Goal: Understand process/instructions: Learn about a topic

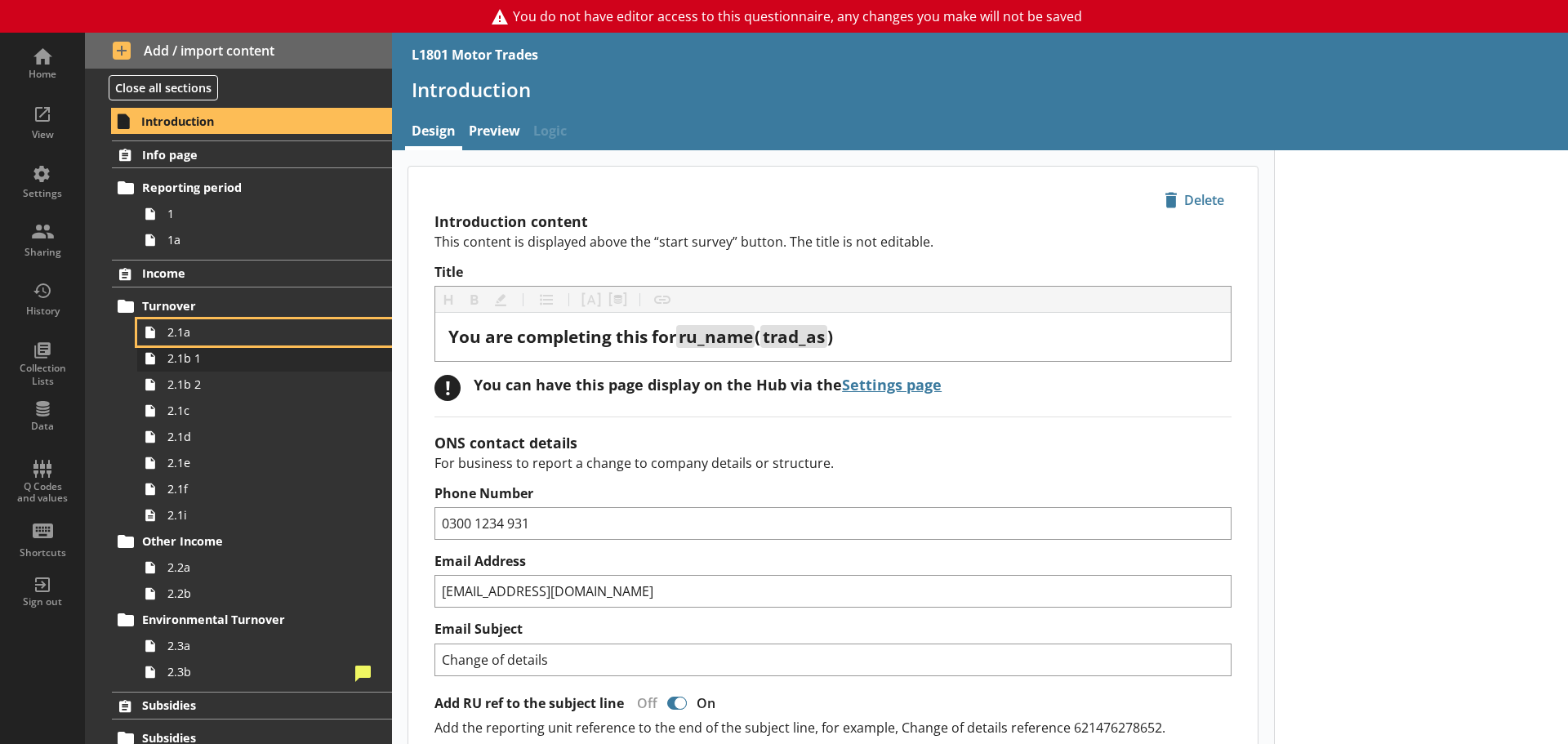
drag, startPoint x: 198, startPoint y: 335, endPoint x: 206, endPoint y: 355, distance: 21.5
click at [198, 335] on span "2.1a" at bounding box center [258, 332] width 182 height 16
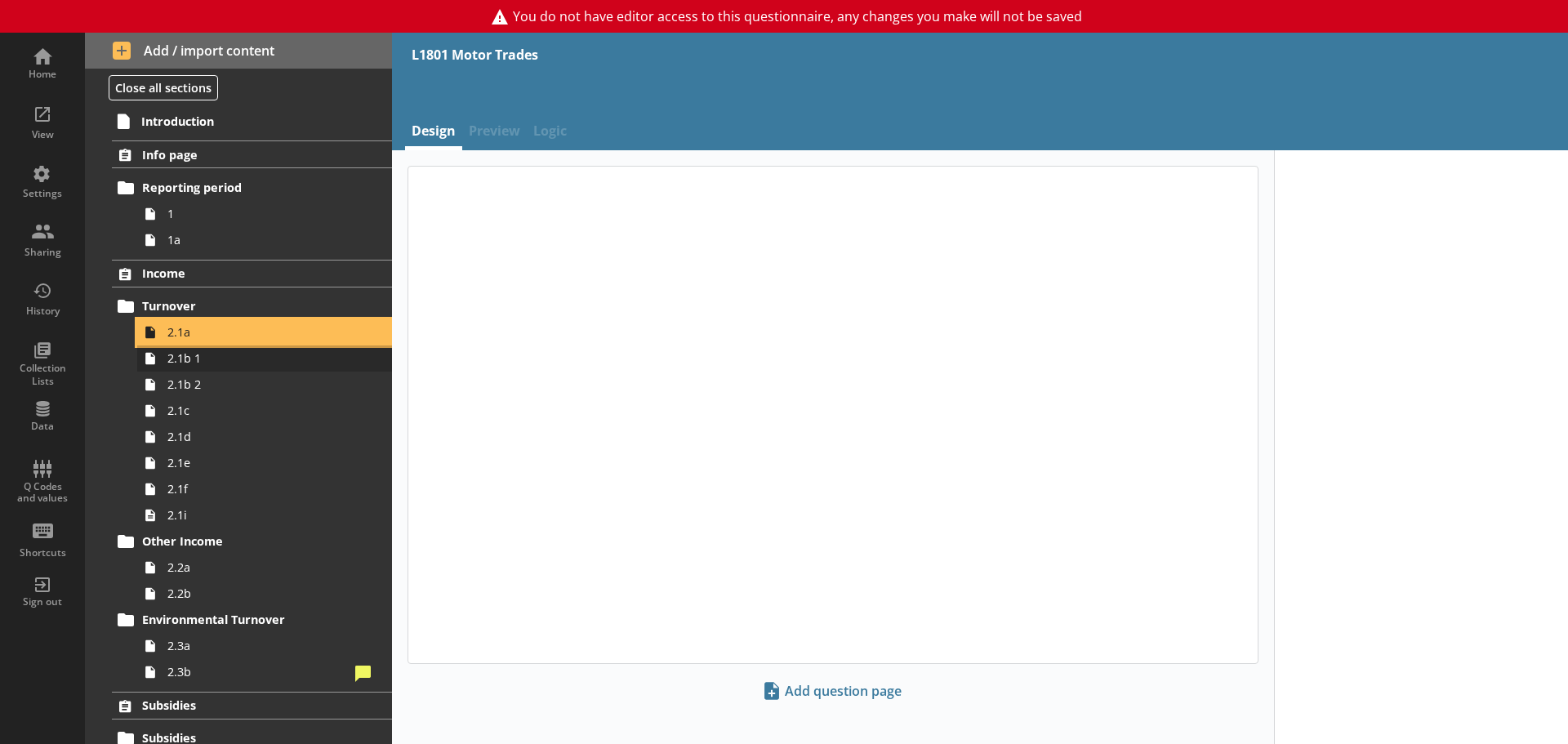
type textarea "x"
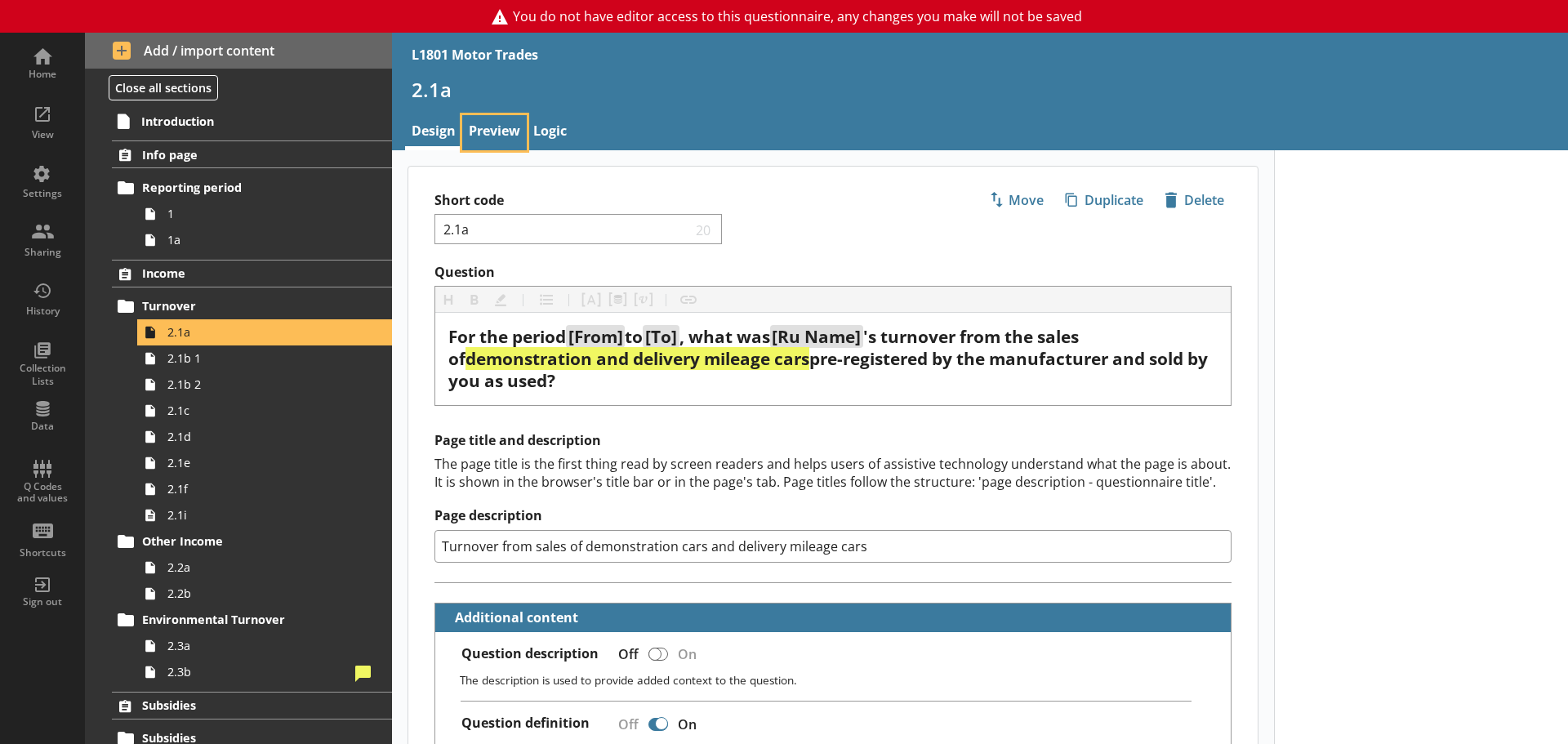
click at [494, 119] on link "Preview" at bounding box center [494, 132] width 65 height 35
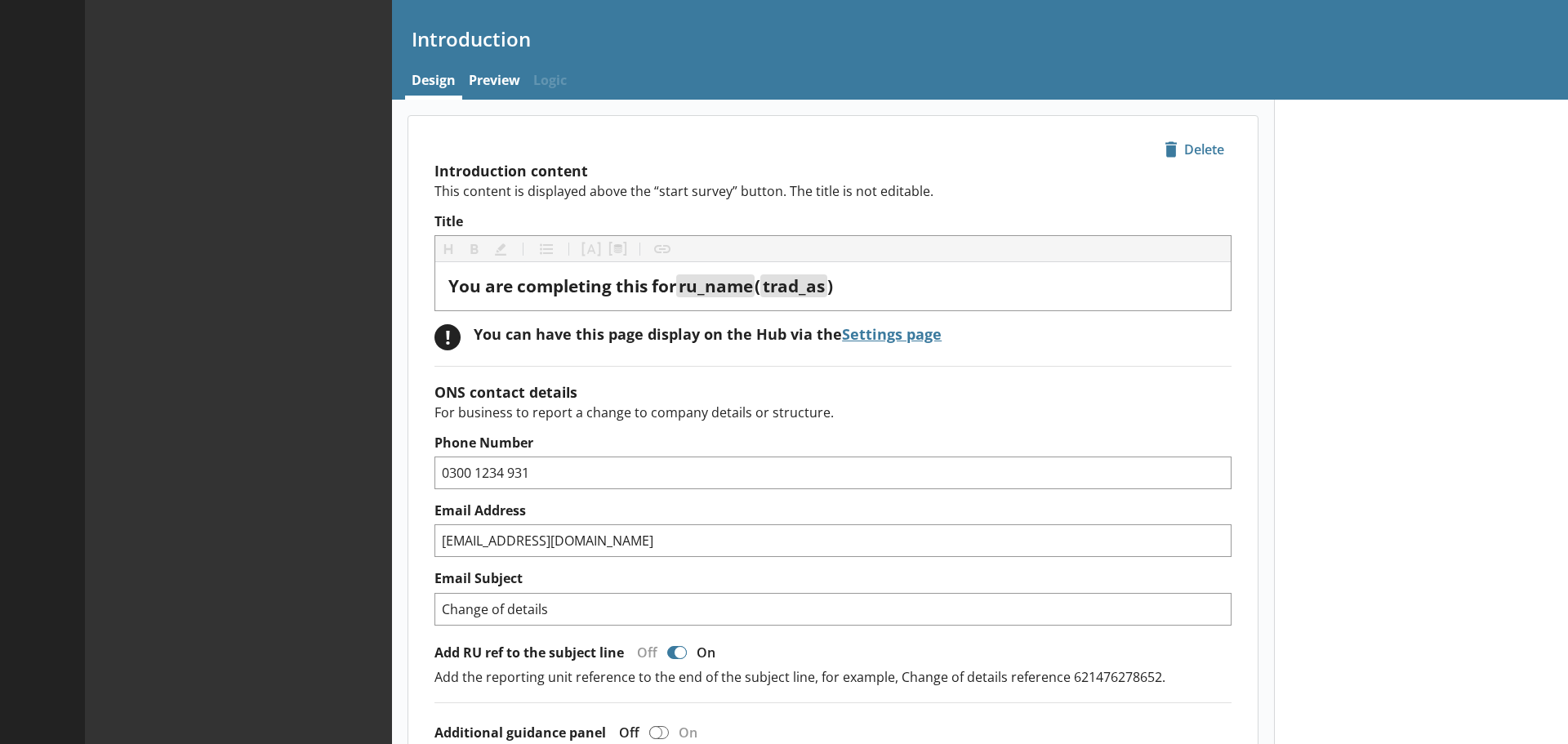
type textarea "x"
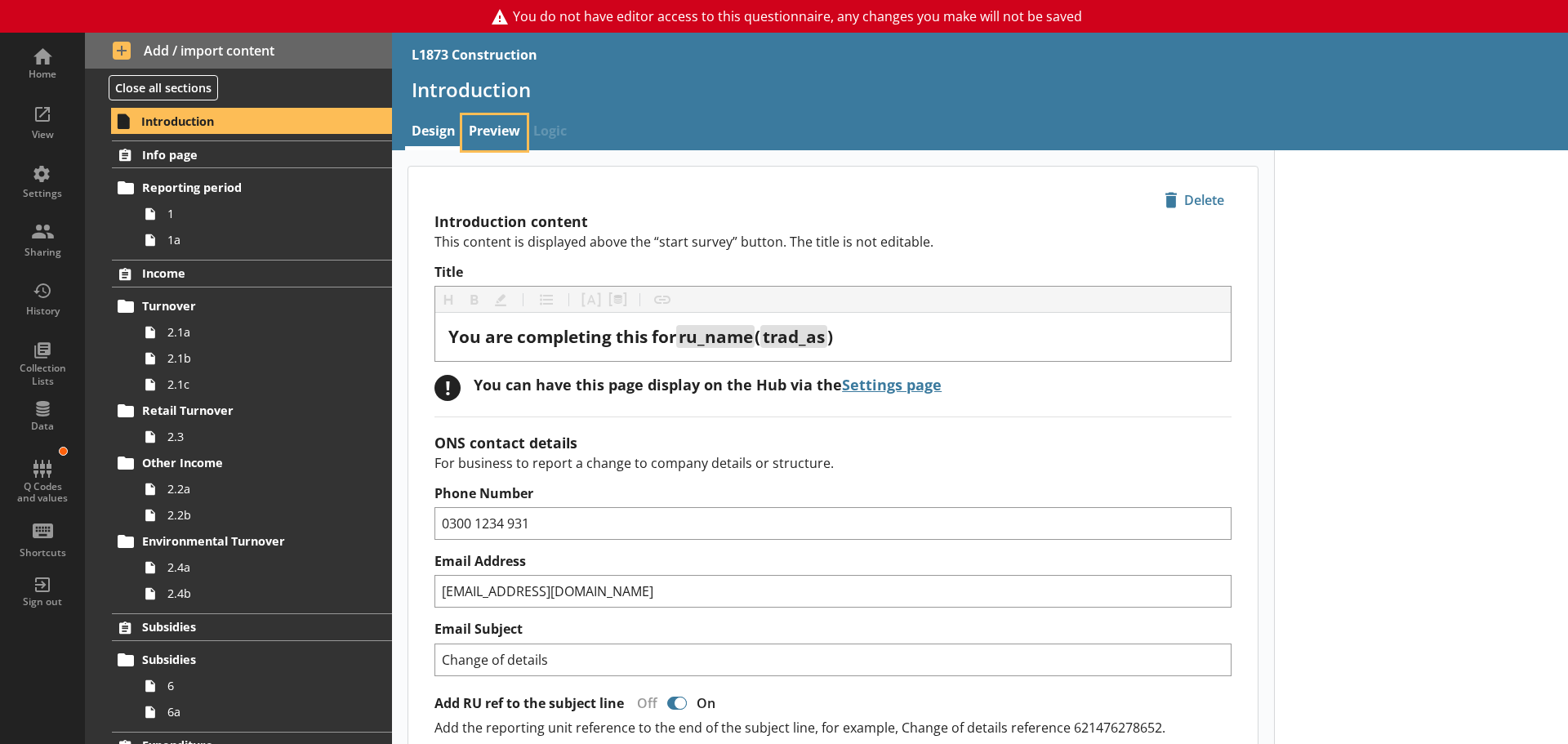
click at [495, 134] on link "Preview" at bounding box center [494, 132] width 65 height 35
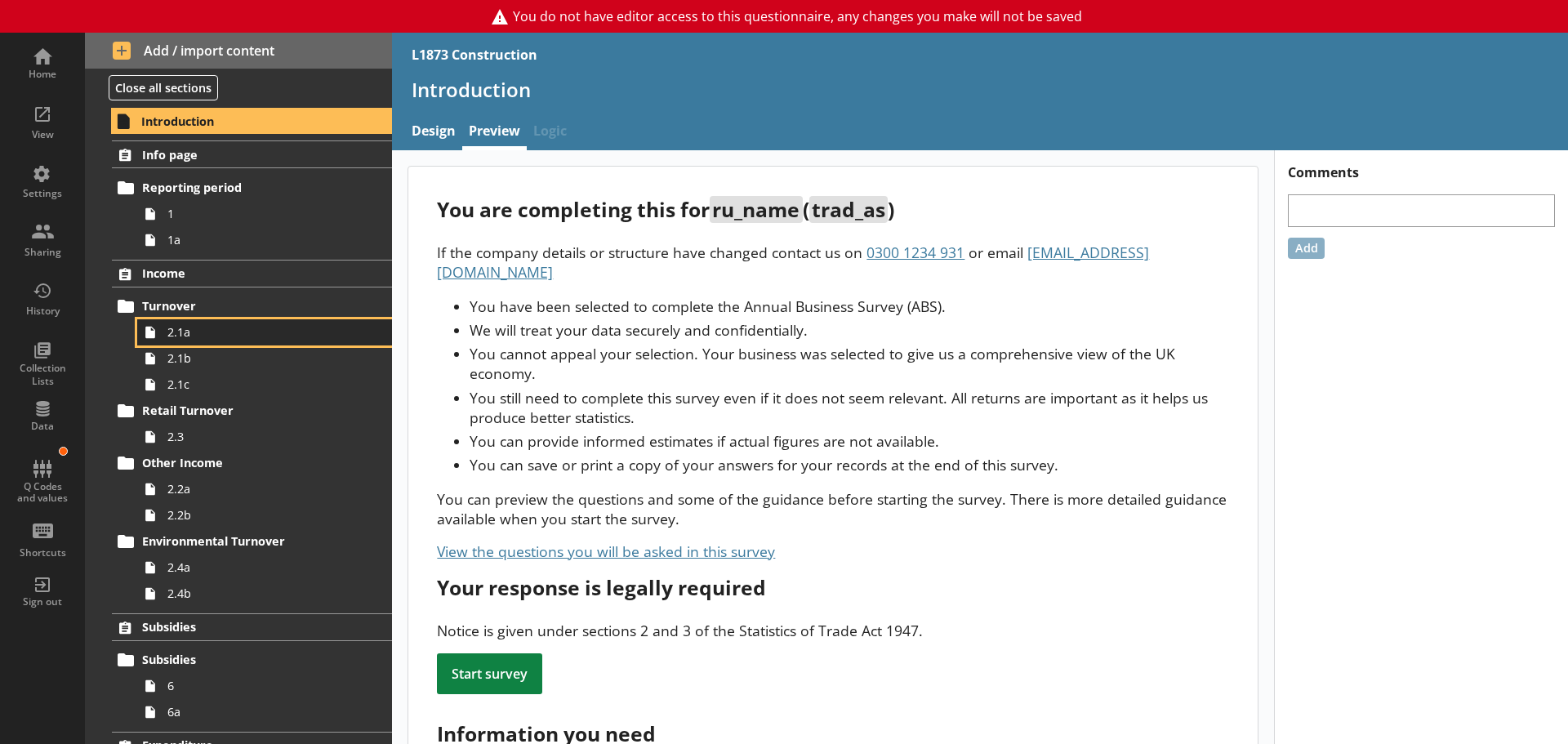
click at [198, 342] on link "2.1a" at bounding box center [264, 333] width 255 height 26
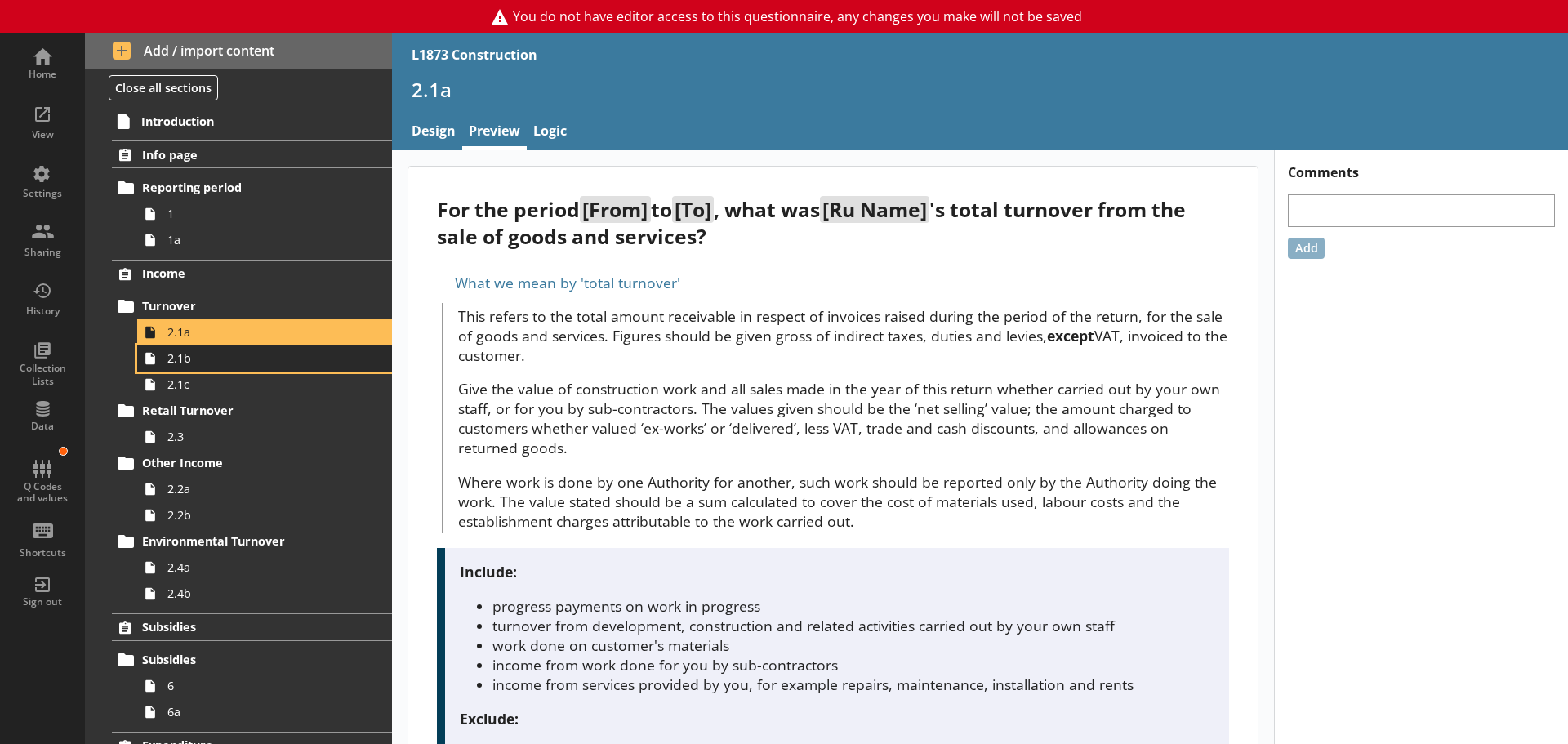
click at [201, 368] on link "2.1b" at bounding box center [264, 358] width 255 height 26
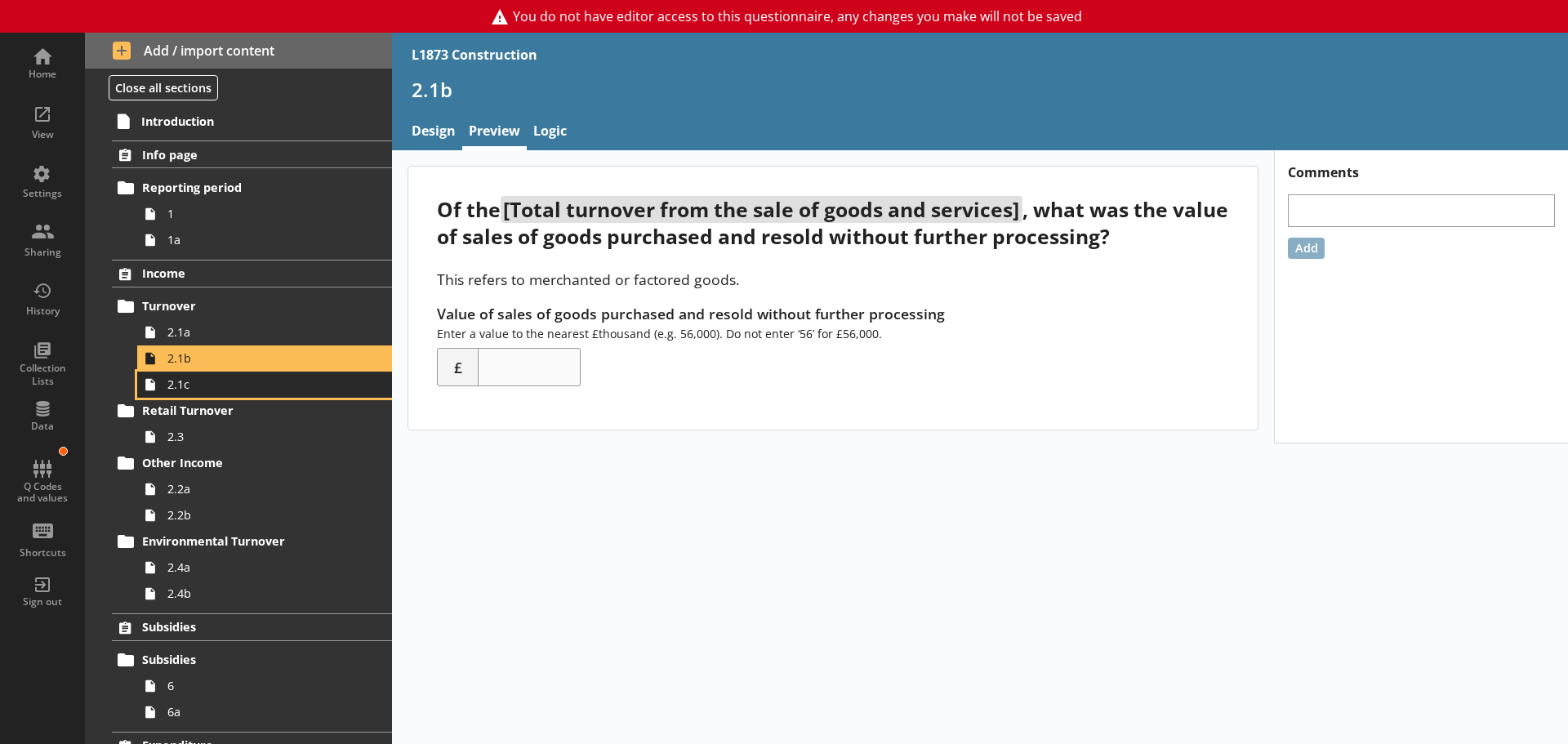
click at [193, 387] on span "2.1c" at bounding box center [258, 383] width 182 height 16
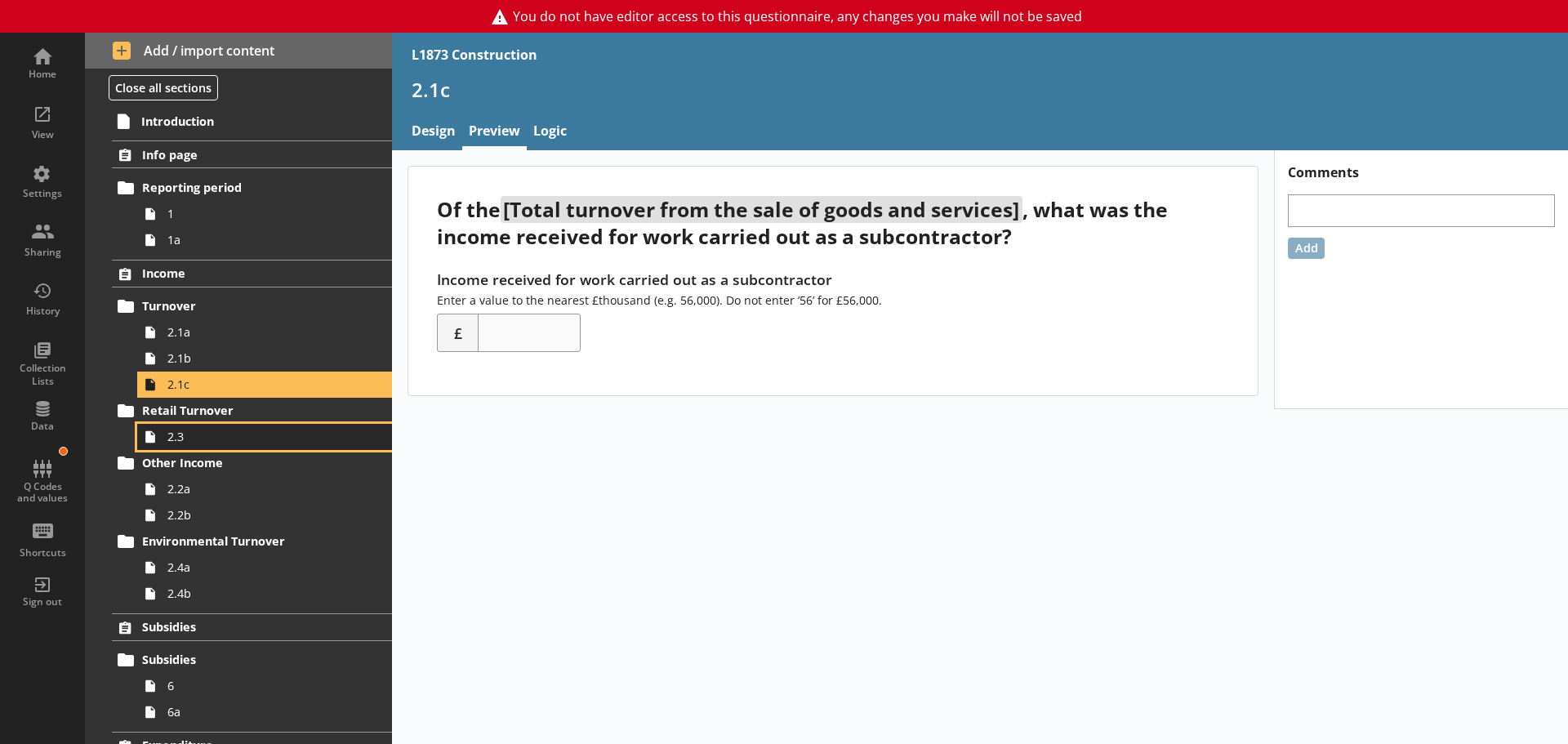
click at [273, 446] on link "2.3" at bounding box center [264, 437] width 255 height 26
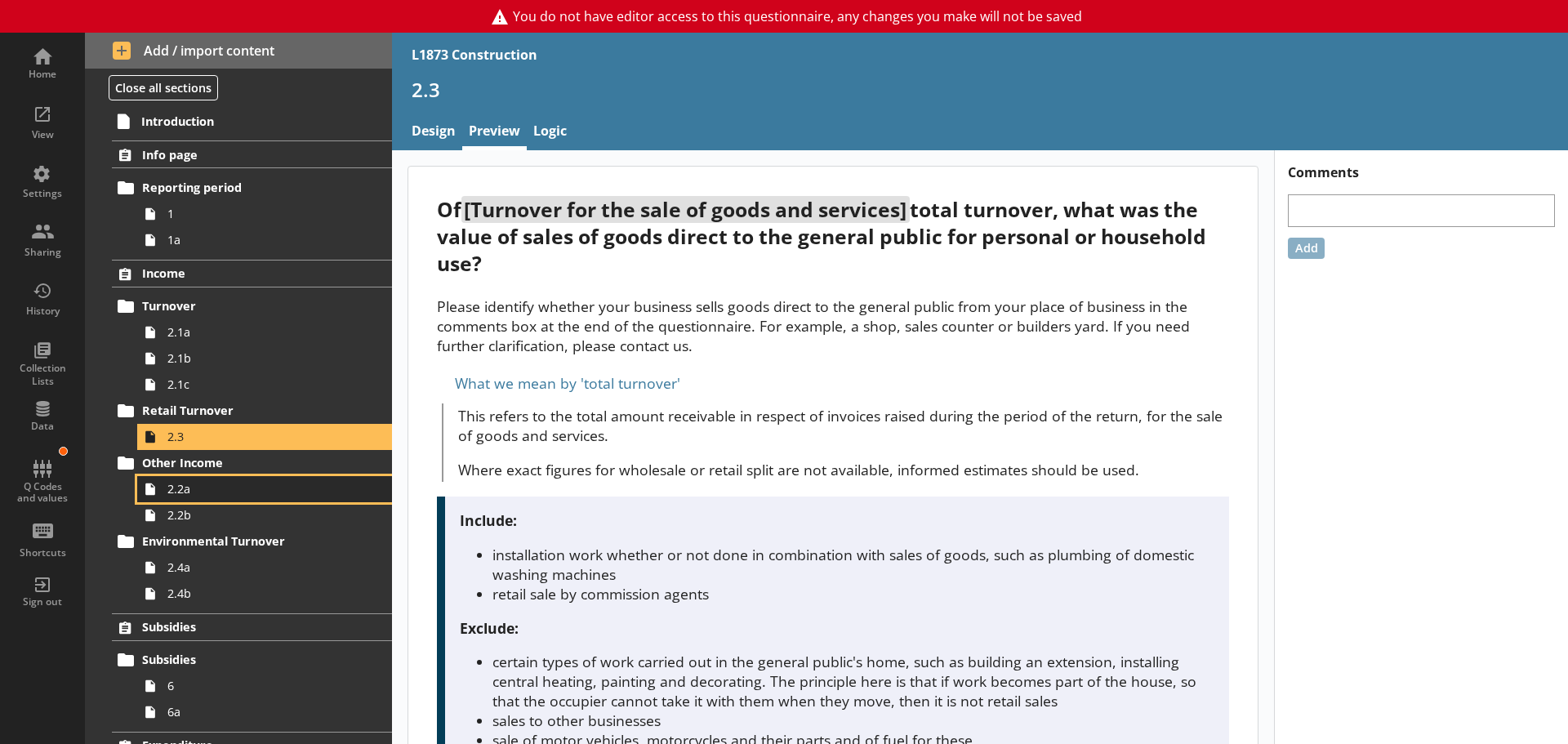
click at [239, 480] on link "2.2a" at bounding box center [264, 489] width 255 height 26
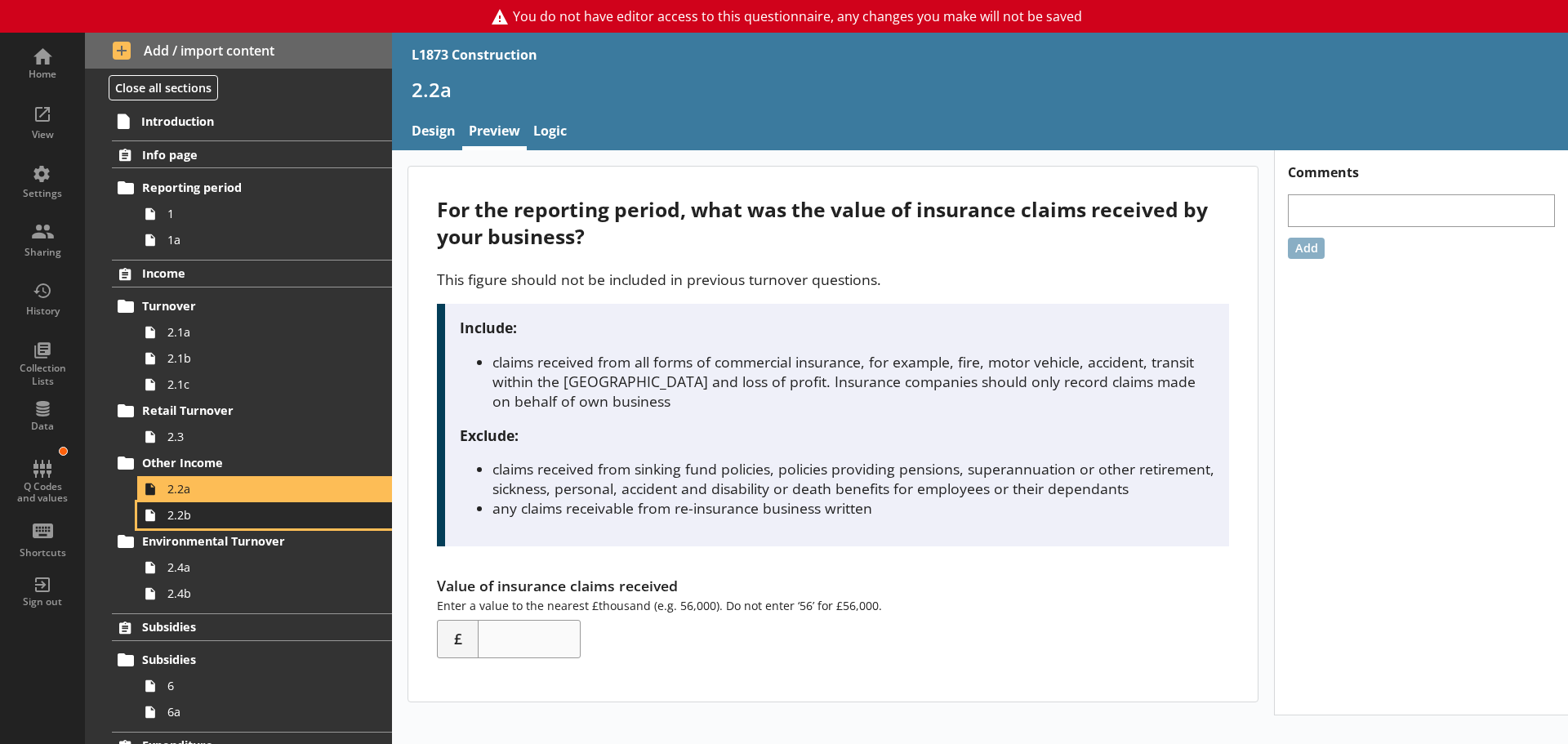
click at [217, 516] on span "2.2b" at bounding box center [258, 515] width 182 height 16
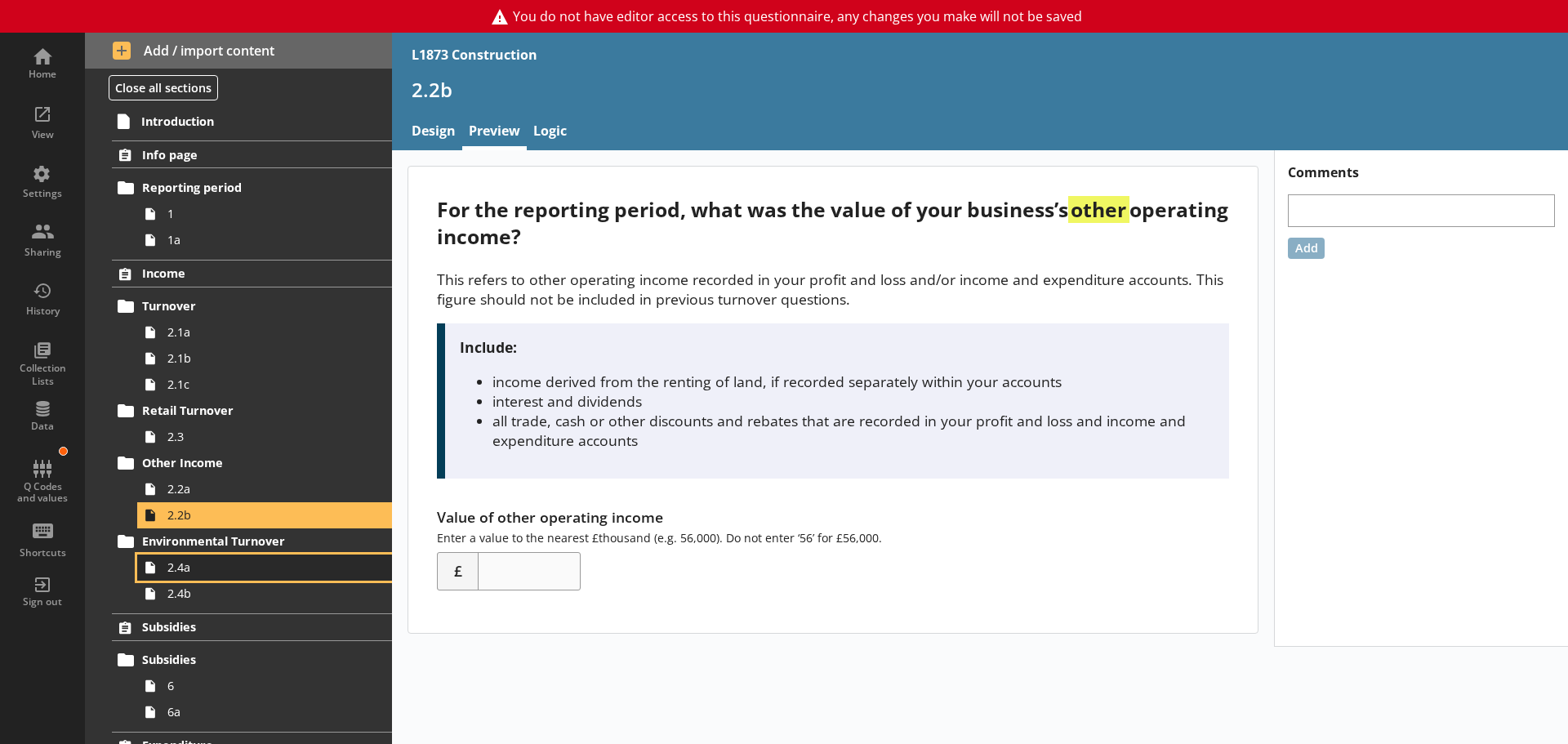
click at [200, 575] on link "2.4a" at bounding box center [264, 568] width 255 height 26
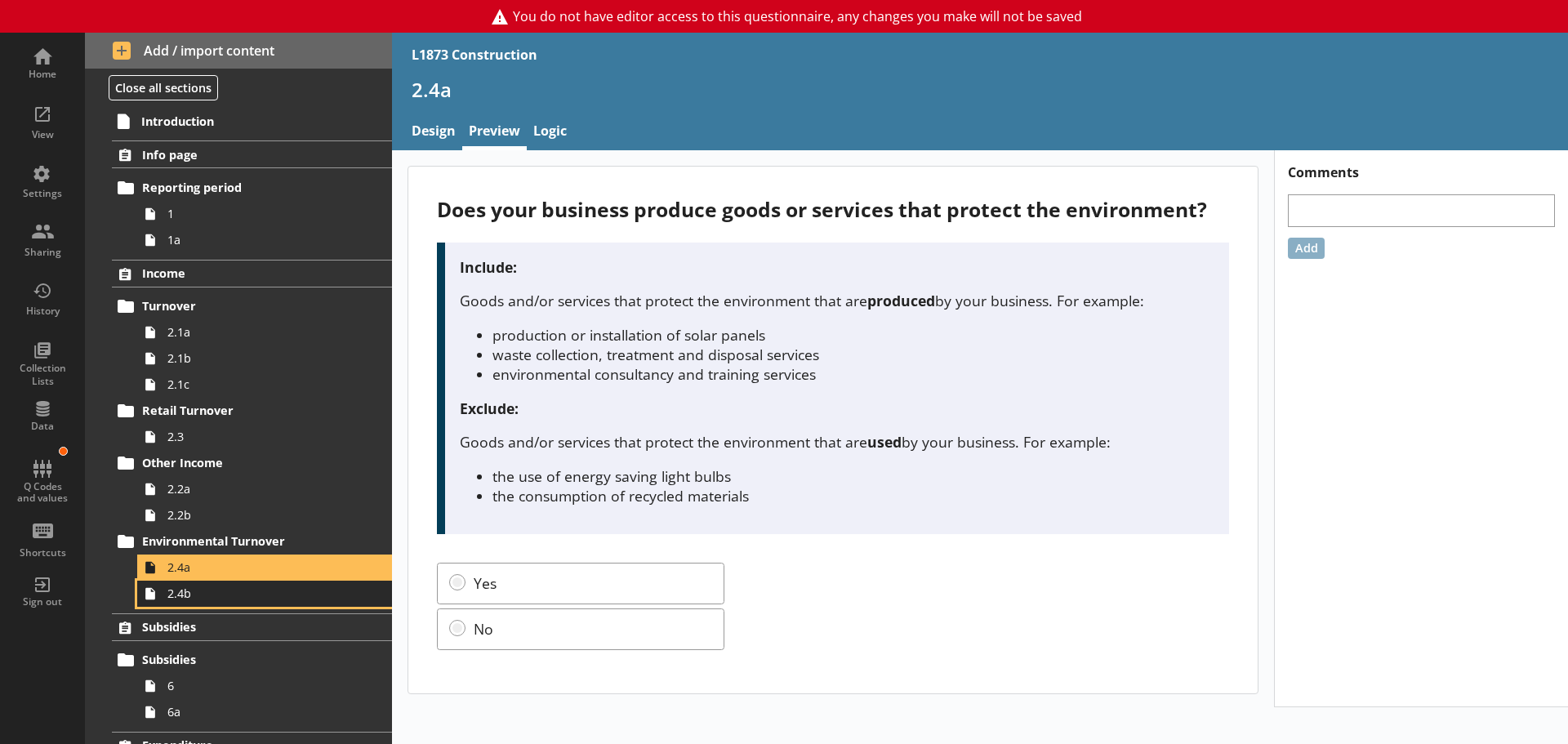
click at [193, 597] on span "2.4b" at bounding box center [258, 592] width 182 height 16
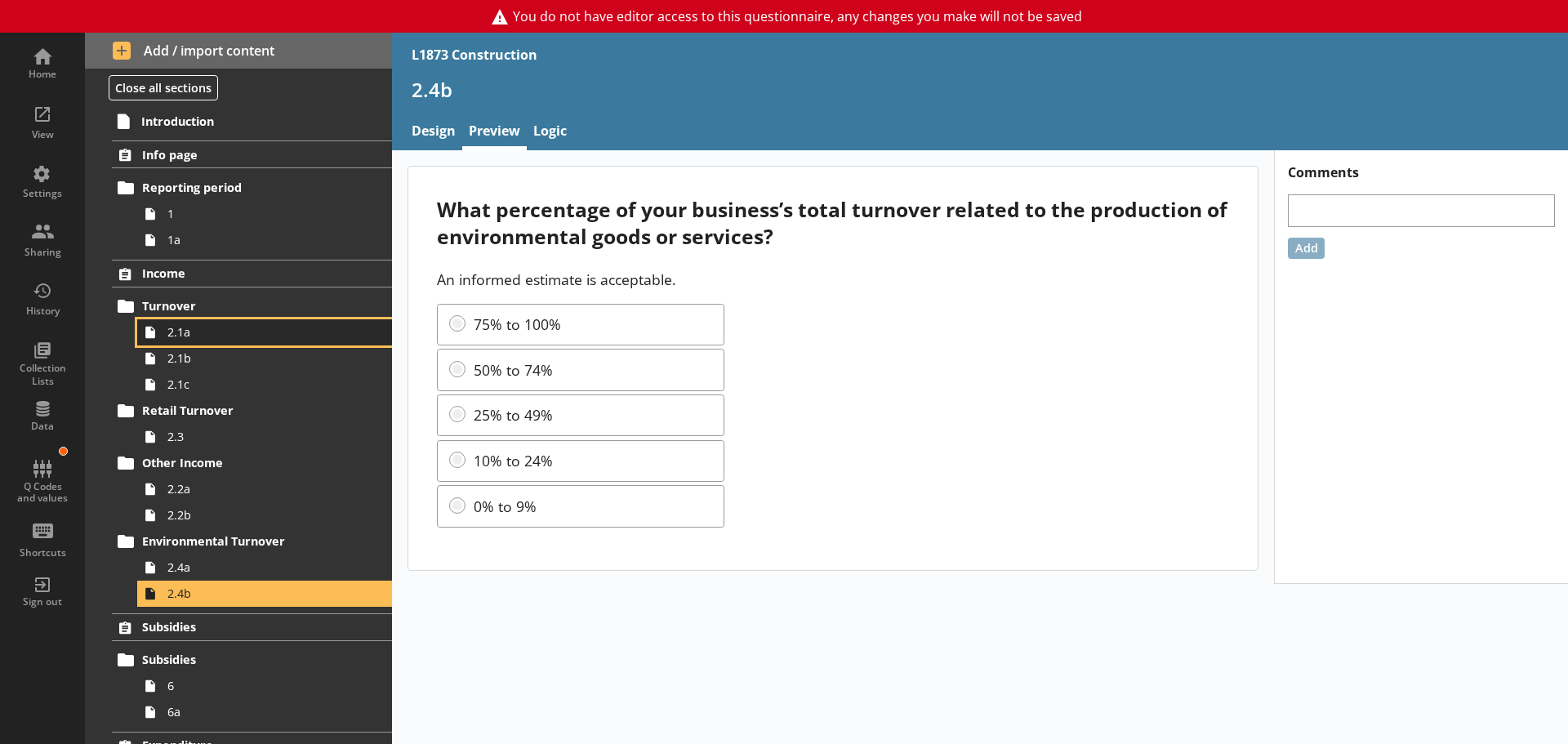
click at [180, 334] on span "2.1a" at bounding box center [258, 332] width 182 height 16
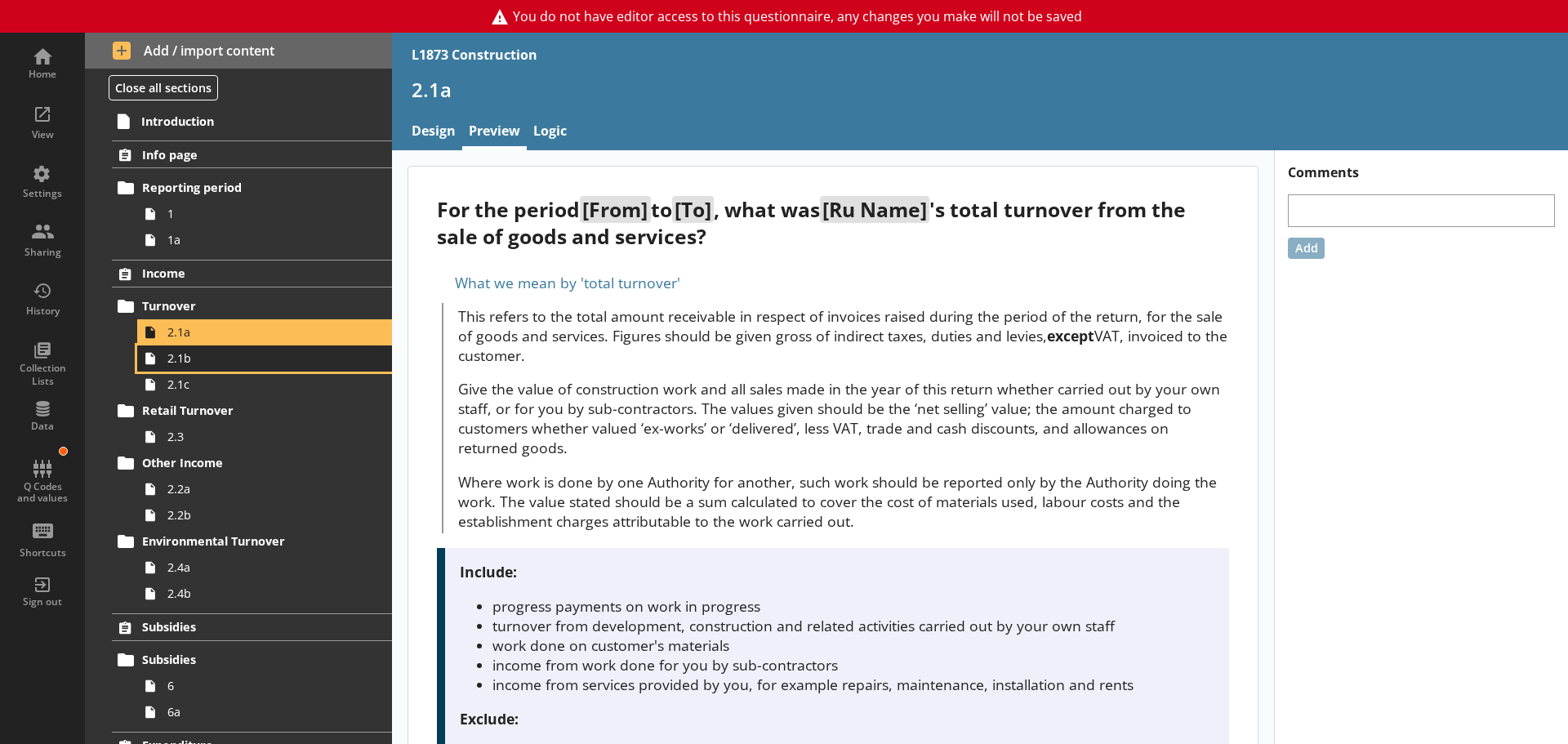
click at [198, 358] on span "2.1b" at bounding box center [258, 357] width 182 height 16
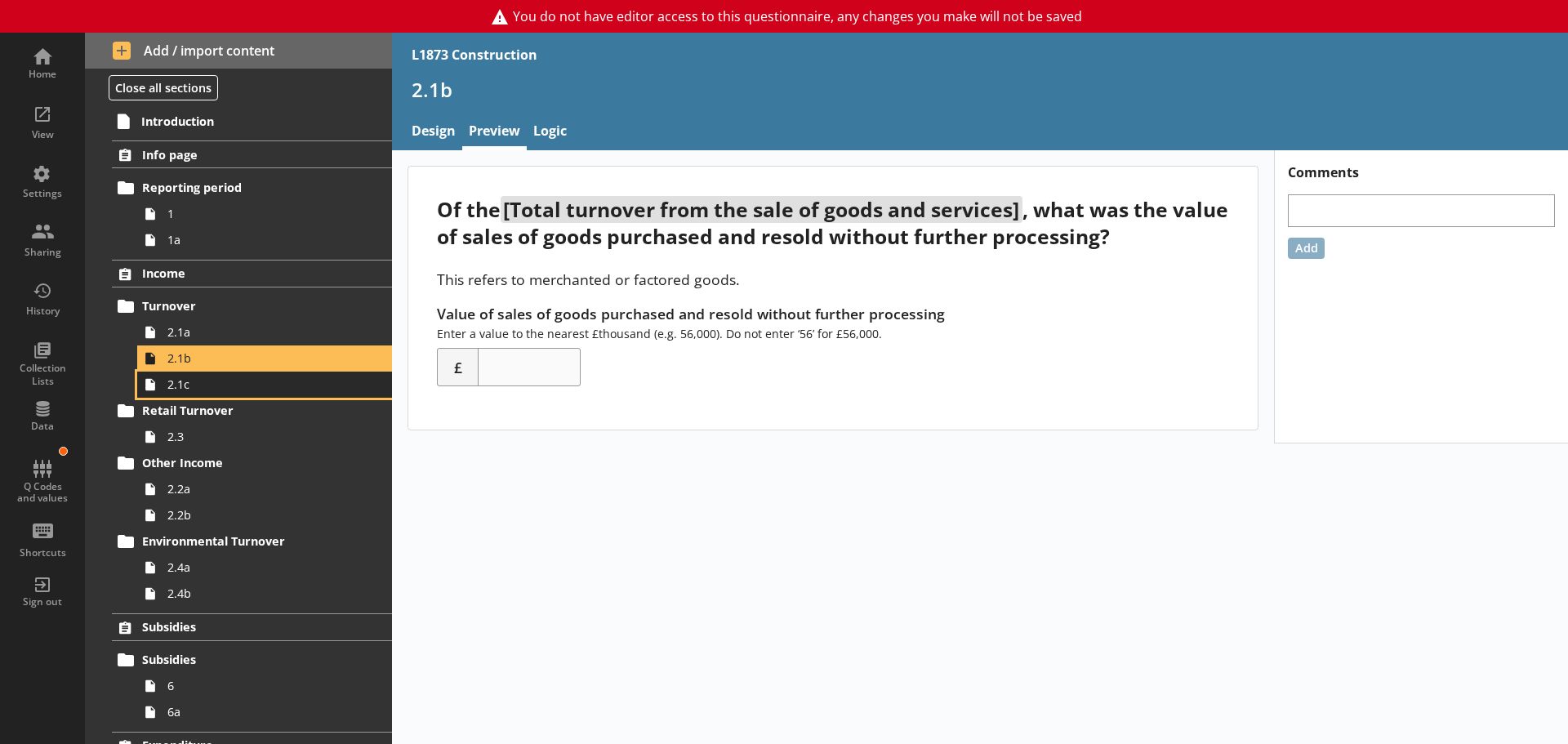
click at [232, 385] on span "2.1c" at bounding box center [258, 383] width 182 height 16
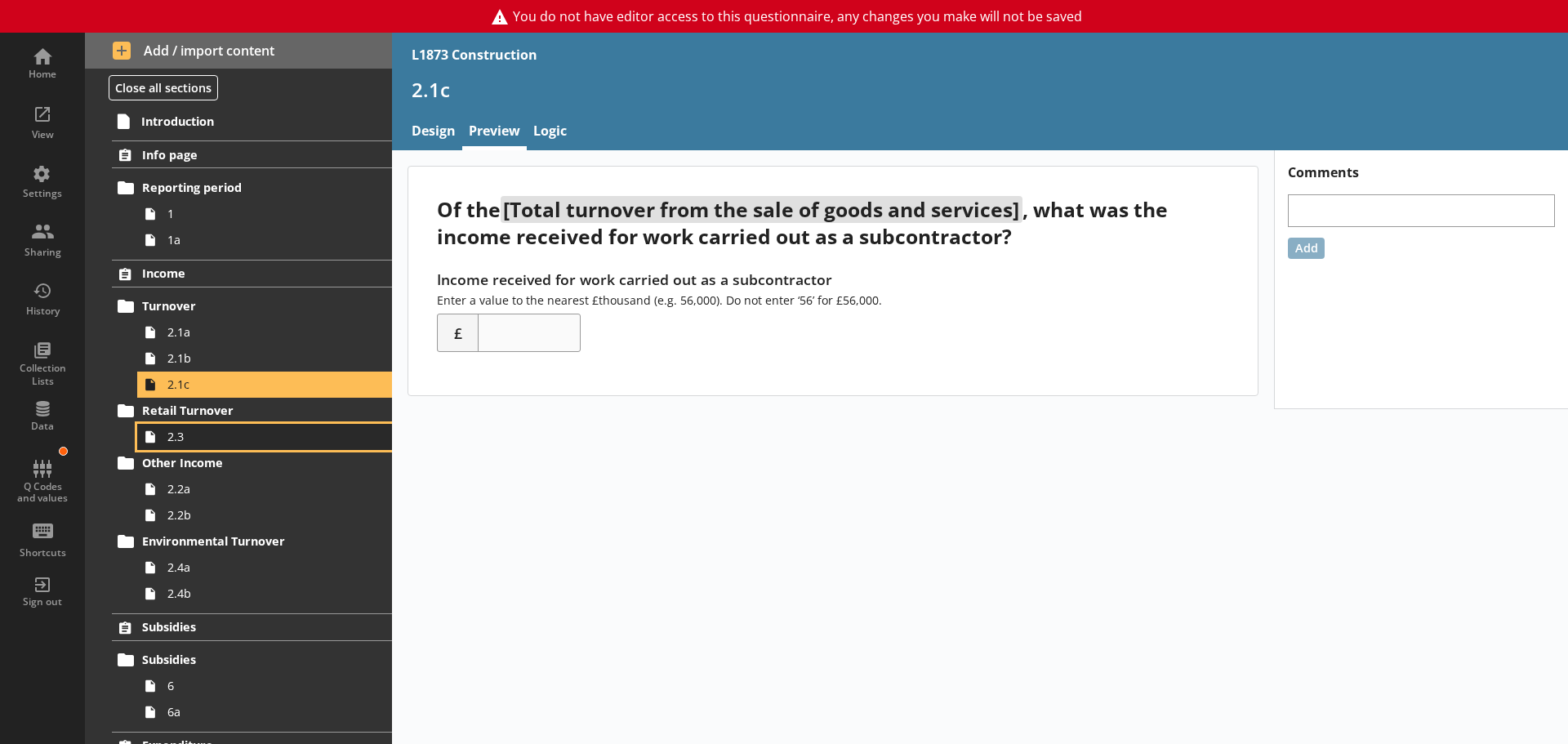
click at [248, 429] on span "2.3" at bounding box center [258, 436] width 182 height 16
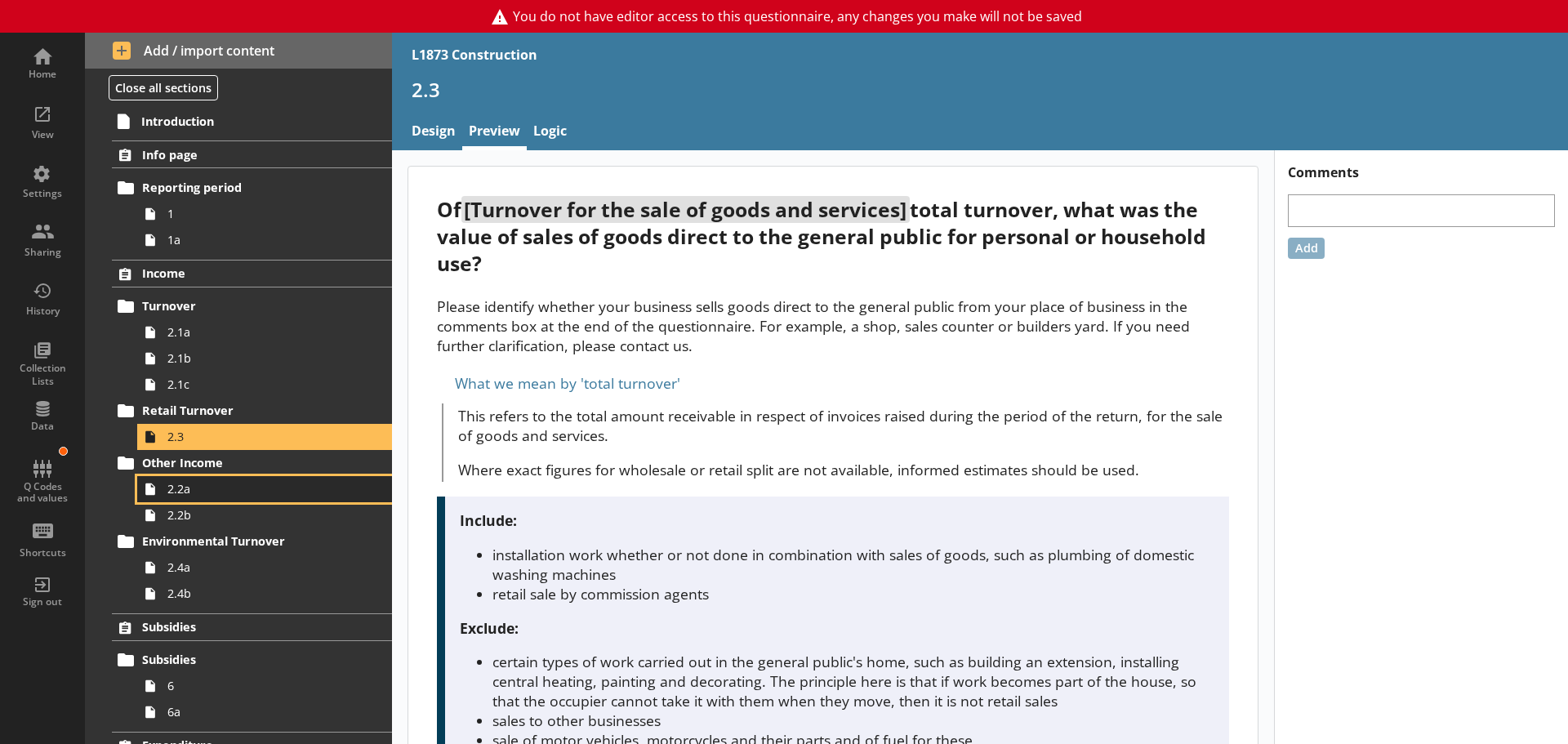
click at [208, 488] on span "2.2a" at bounding box center [258, 488] width 182 height 16
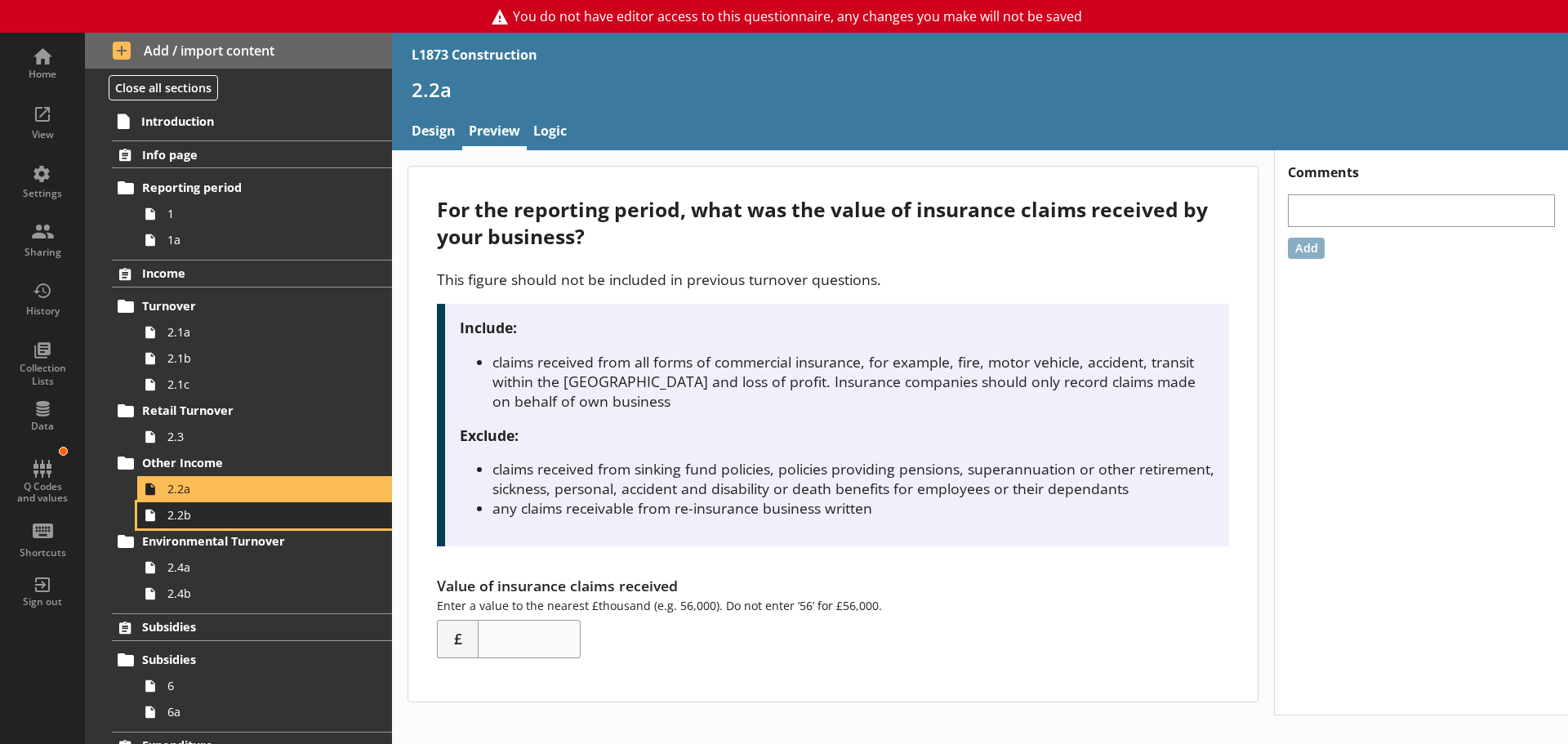
click at [222, 512] on span "2.2b" at bounding box center [258, 515] width 182 height 16
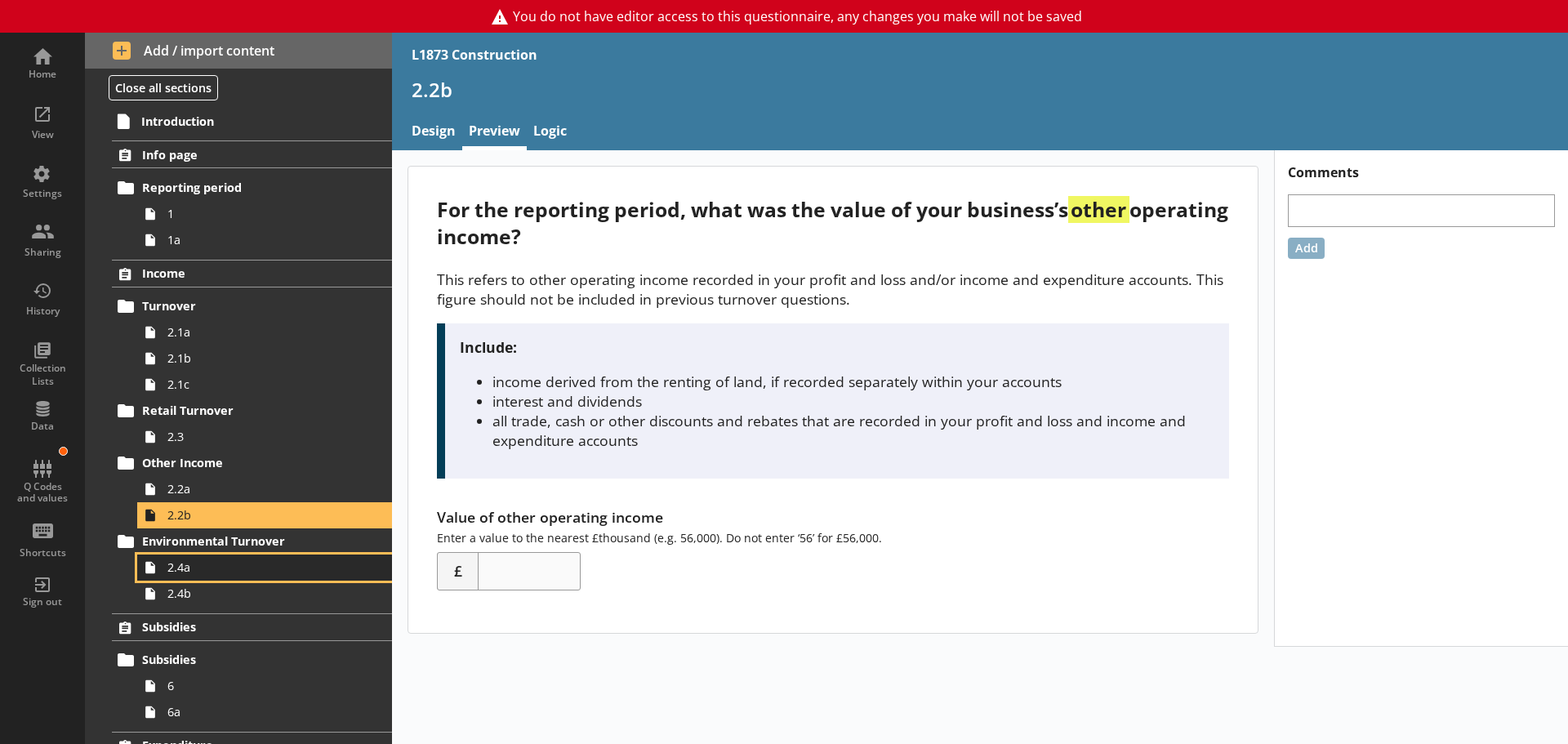
click at [227, 574] on span "2.4a" at bounding box center [258, 567] width 182 height 16
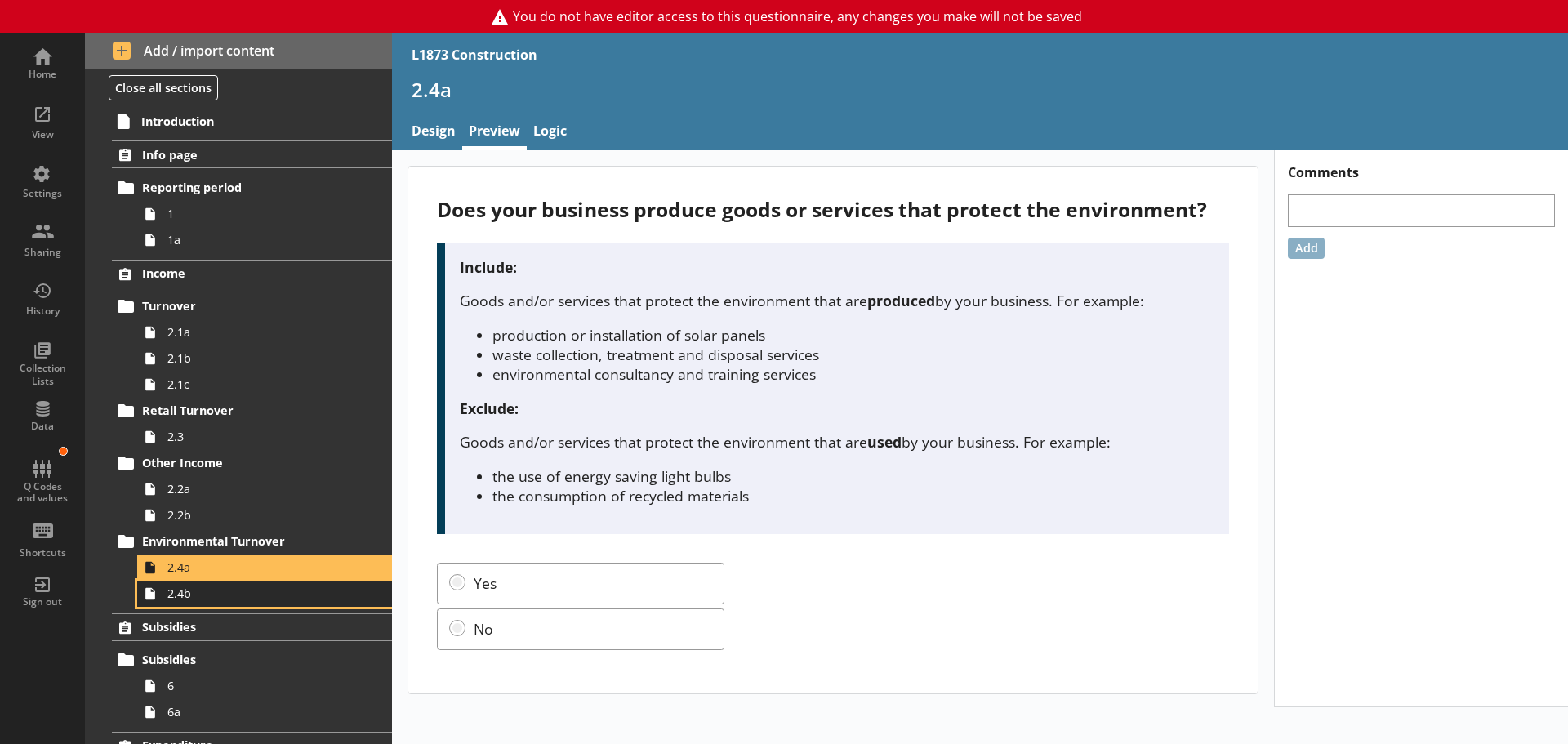
click at [227, 592] on span "2.4b" at bounding box center [258, 592] width 182 height 16
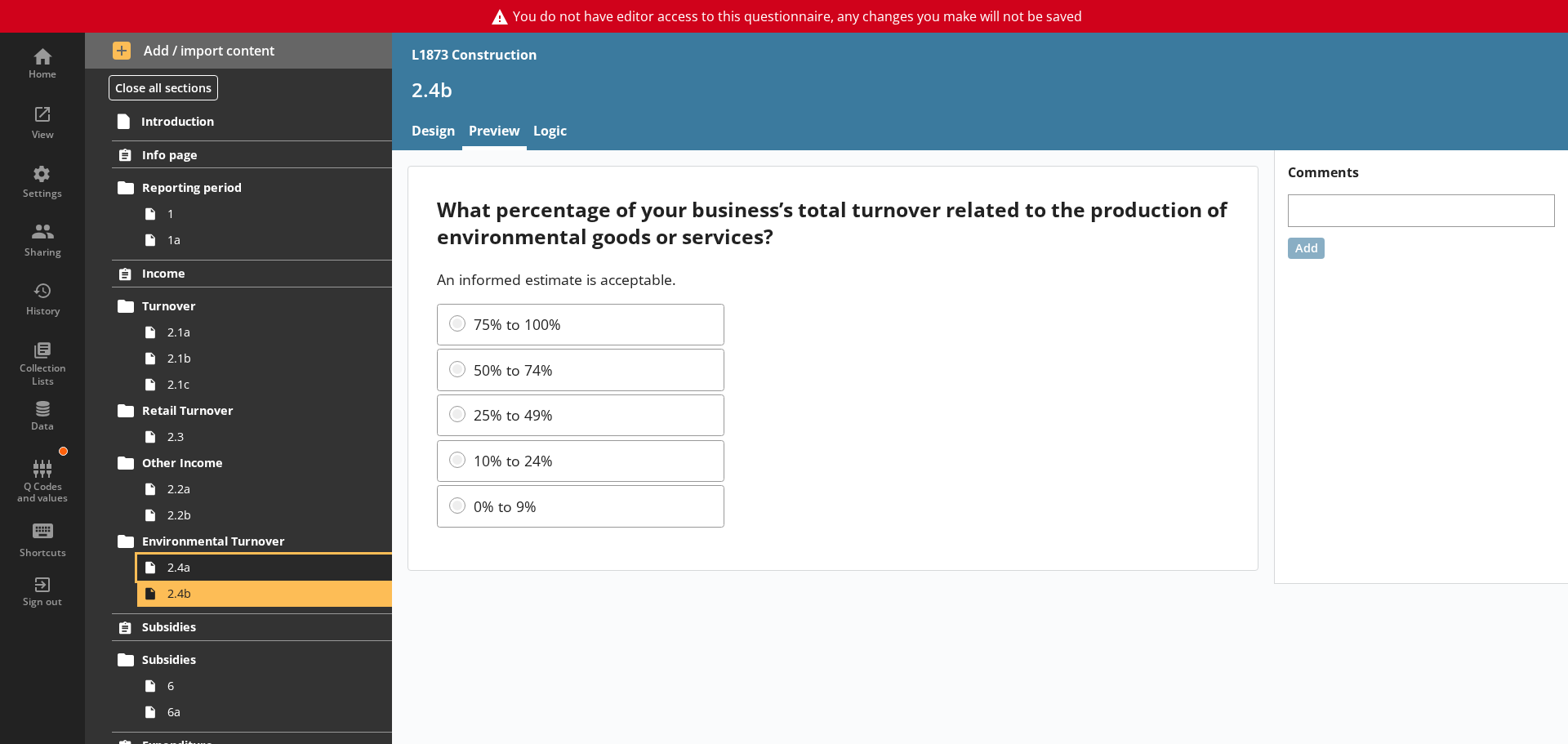
click at [239, 577] on link "2.4a" at bounding box center [264, 568] width 255 height 26
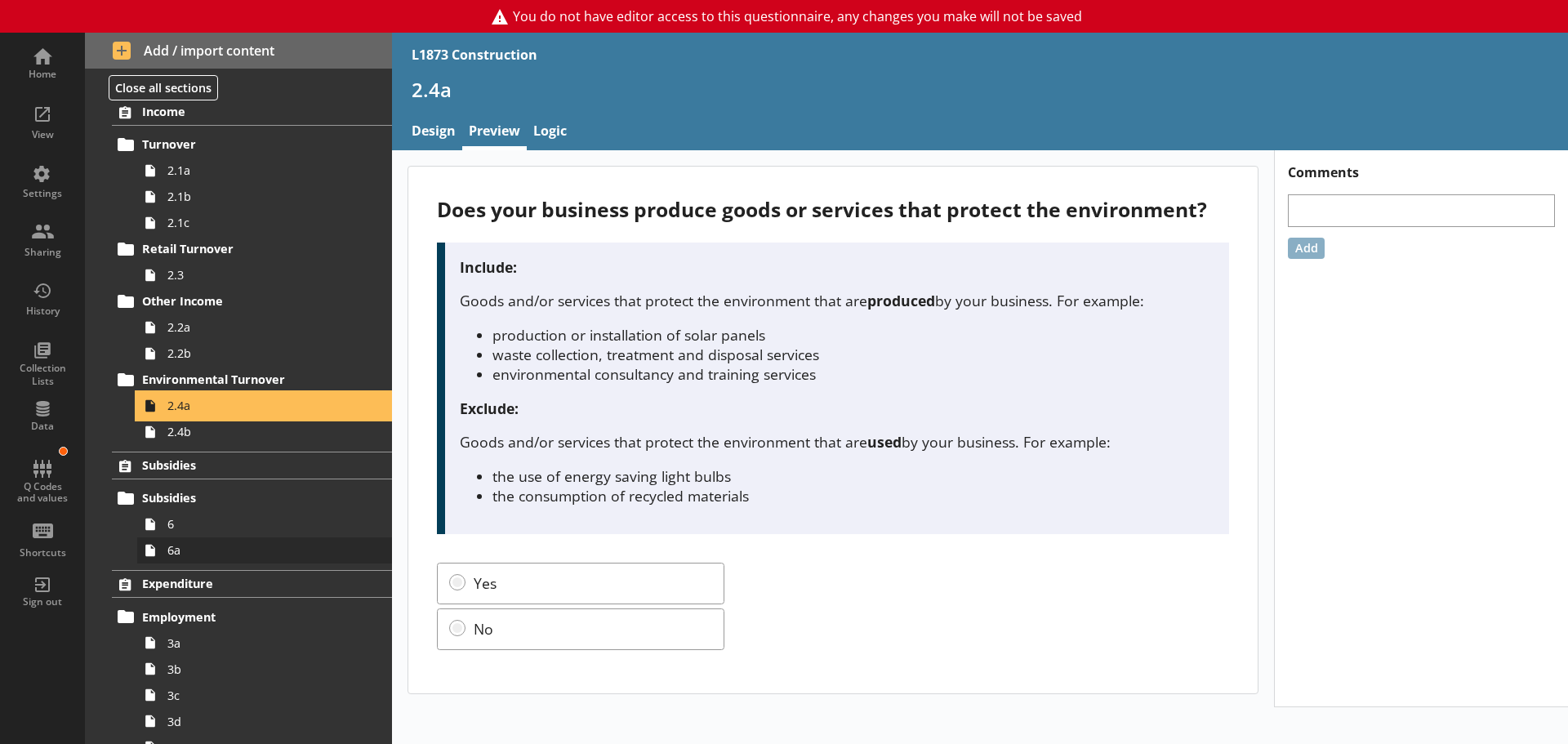
scroll to position [163, 0]
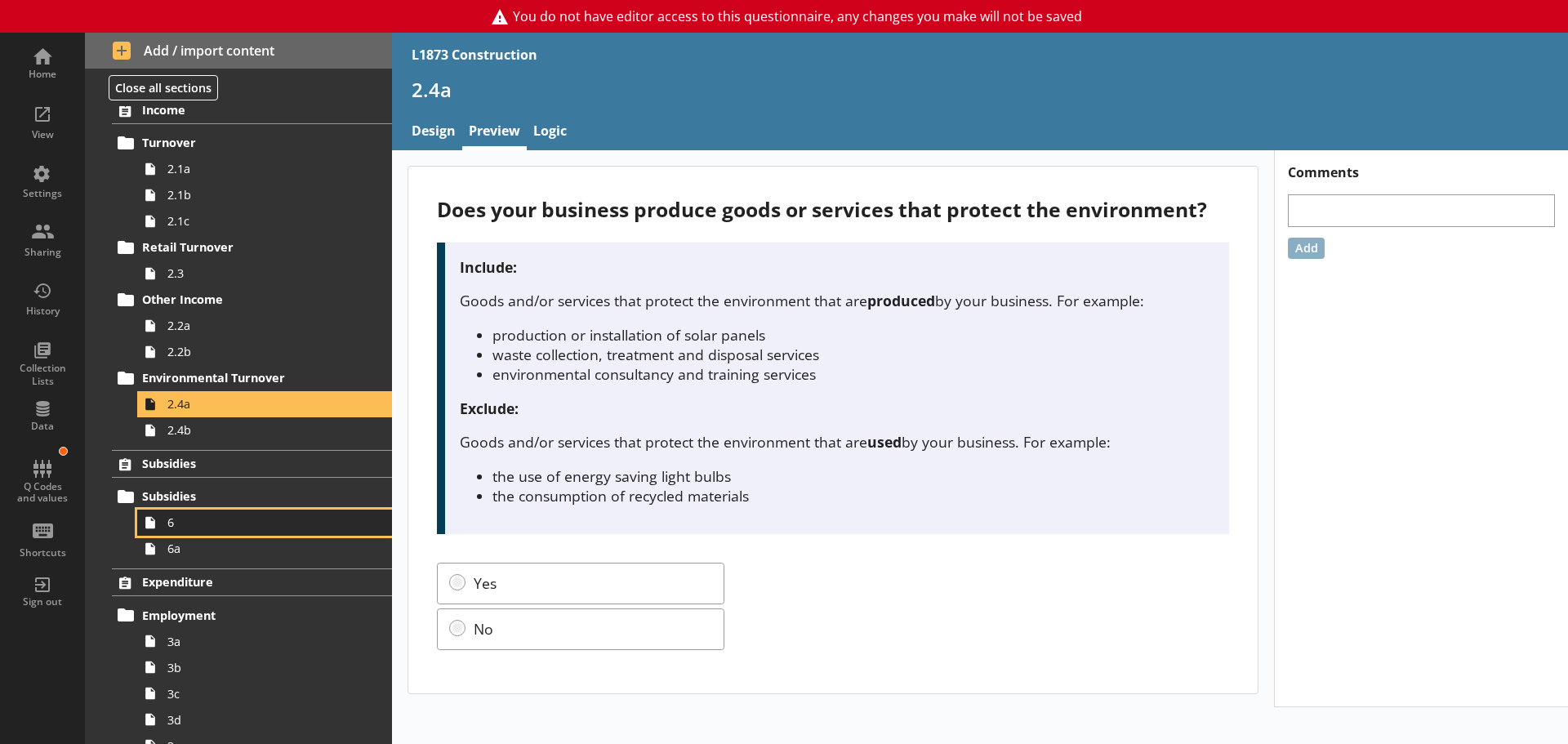
click at [197, 528] on span "6" at bounding box center [258, 522] width 182 height 16
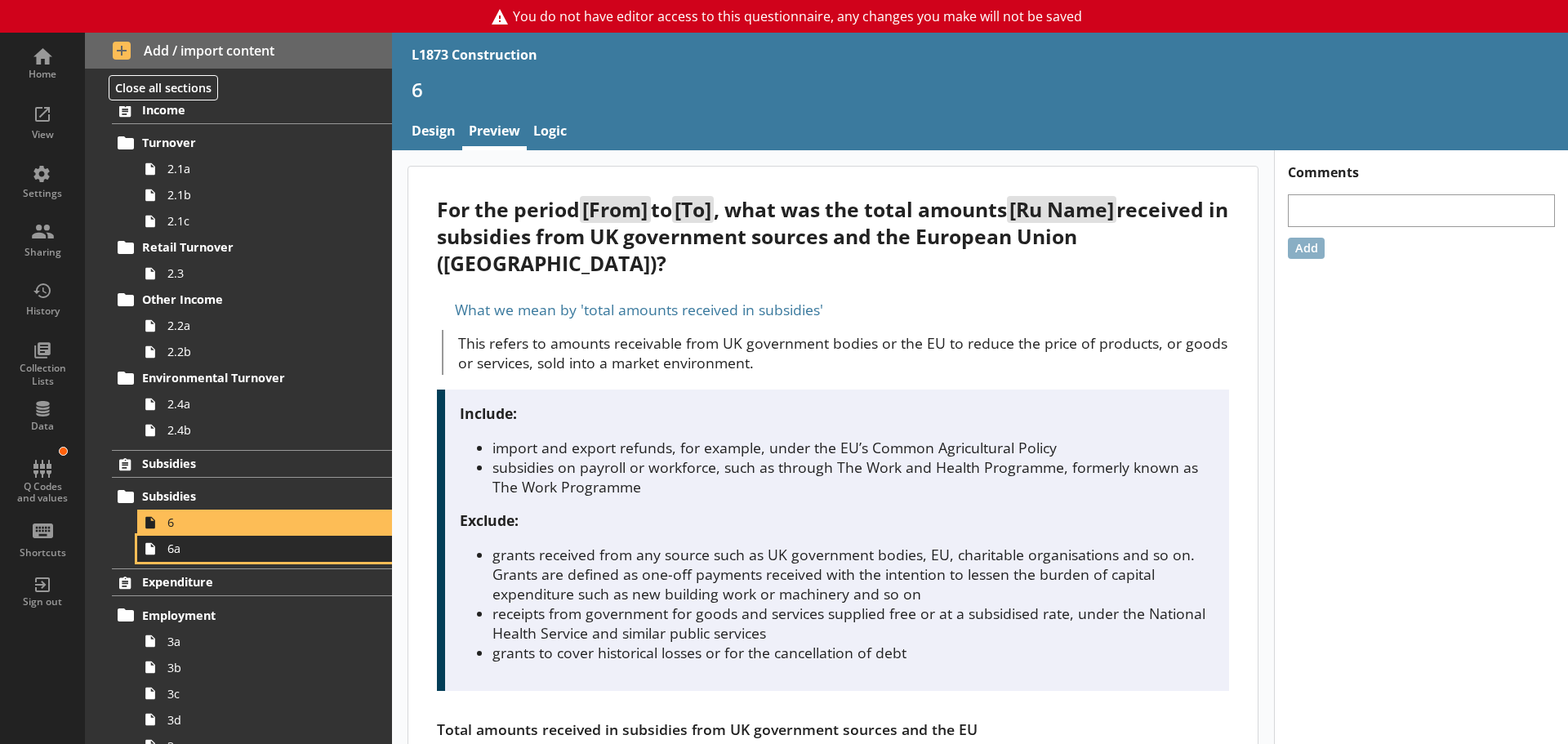
click at [192, 556] on span "6a" at bounding box center [258, 548] width 182 height 16
